Goal: Information Seeking & Learning: Find specific fact

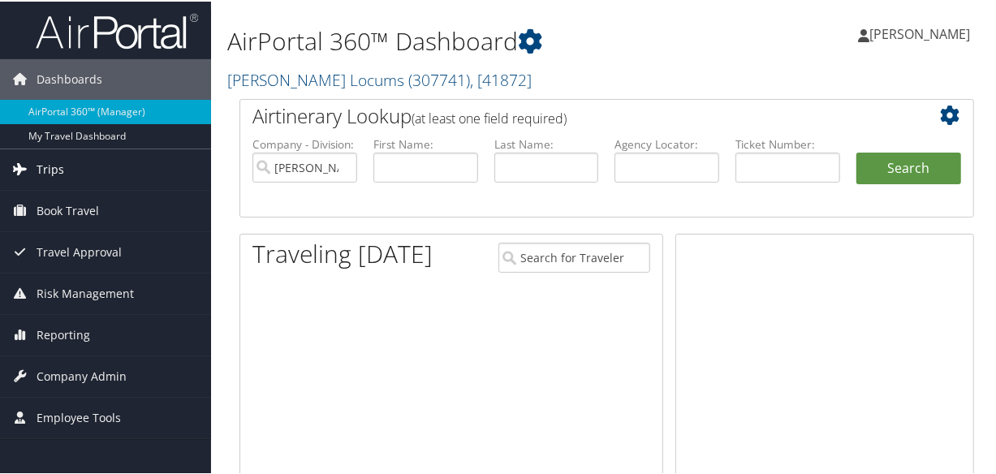
click at [37, 162] on span "Trips" at bounding box center [51, 168] width 28 height 41
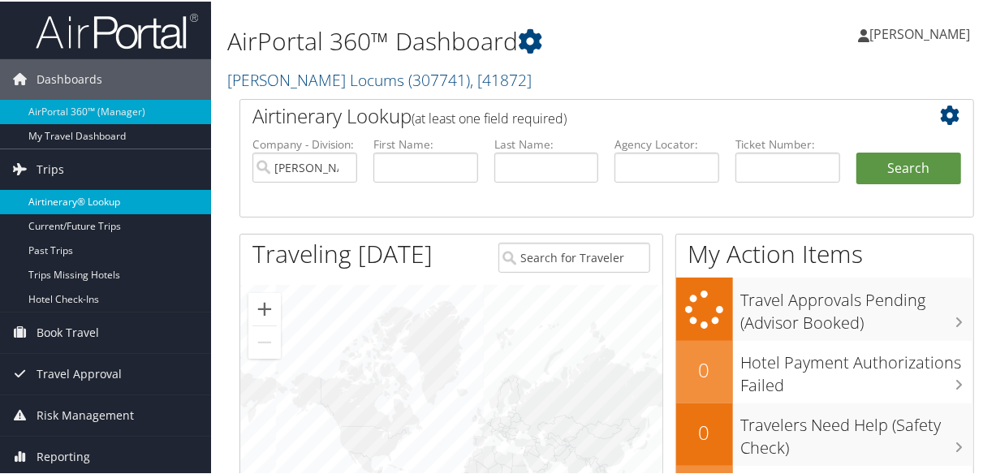
click at [75, 189] on link "Airtinerary® Lookup" at bounding box center [105, 200] width 211 height 24
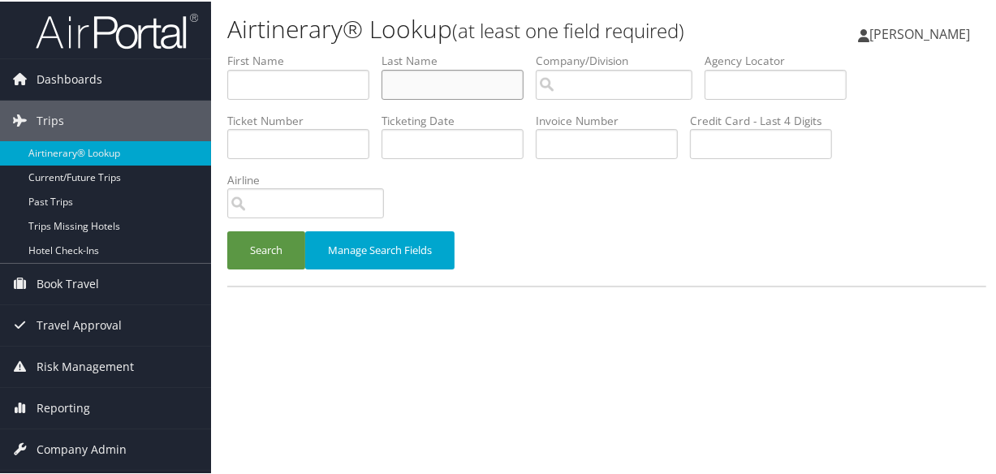
click at [431, 87] on input "text" at bounding box center [452, 83] width 142 height 30
type input "bentley"
click at [227, 230] on button "Search" at bounding box center [266, 249] width 78 height 38
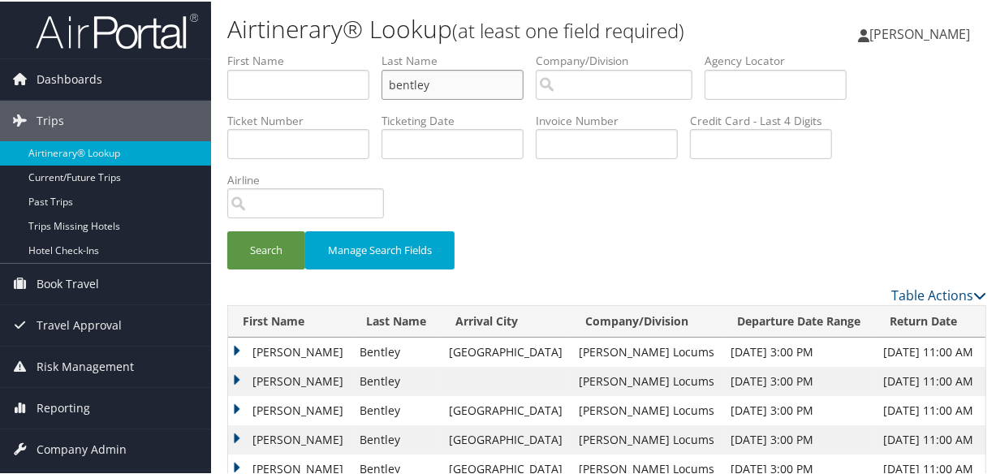
scroll to position [147, 0]
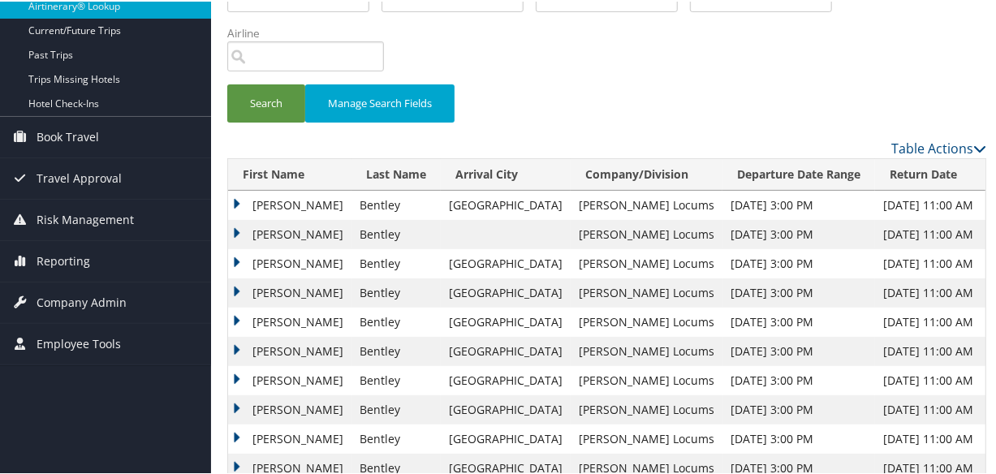
click at [234, 284] on td "[PERSON_NAME]" at bounding box center [289, 291] width 123 height 29
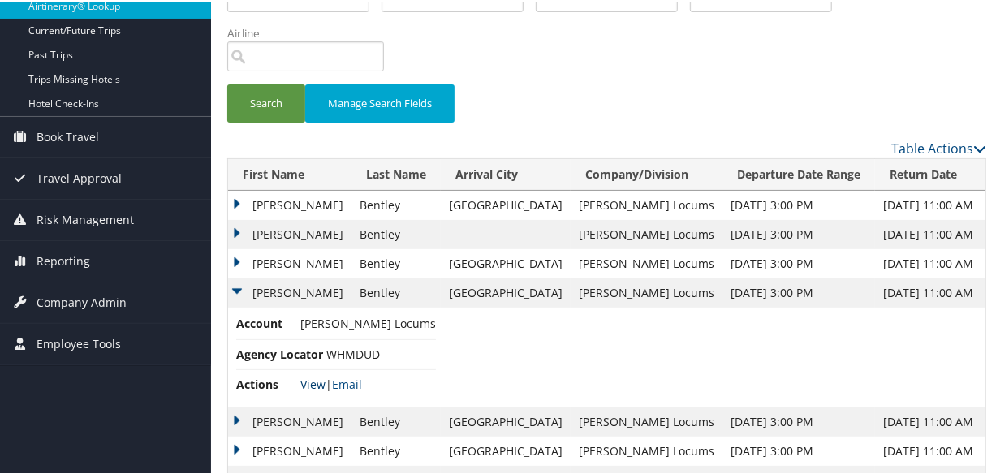
click at [312, 385] on link "View" at bounding box center [312, 382] width 25 height 15
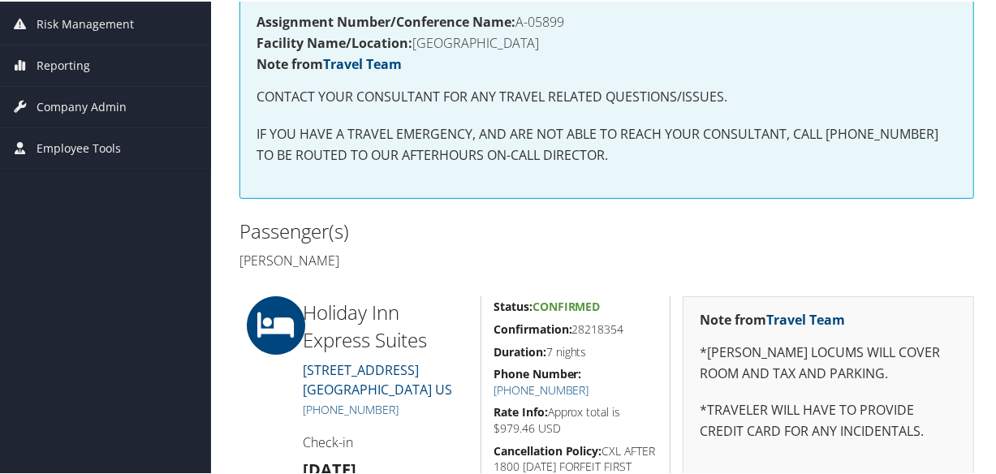
scroll to position [442, 0]
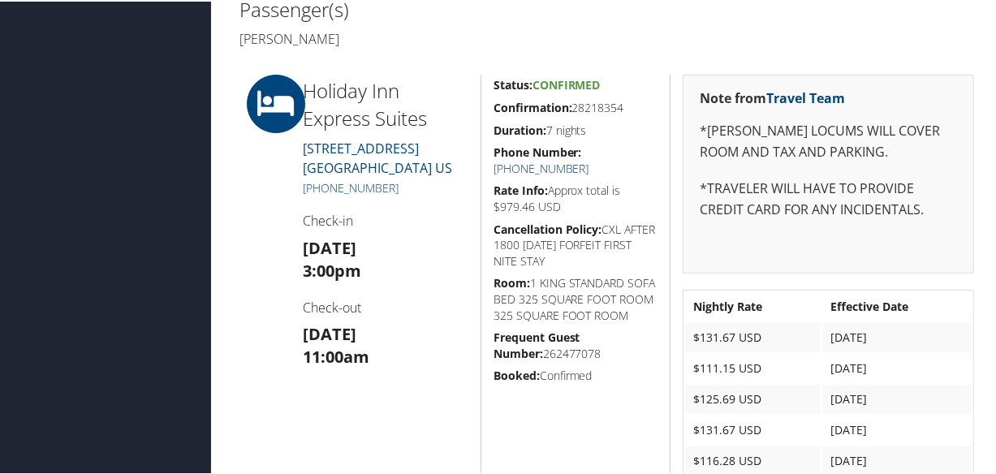
click at [589, 159] on link "(910) 291-3300" at bounding box center [541, 166] width 96 height 15
